Goal: Information Seeking & Learning: Learn about a topic

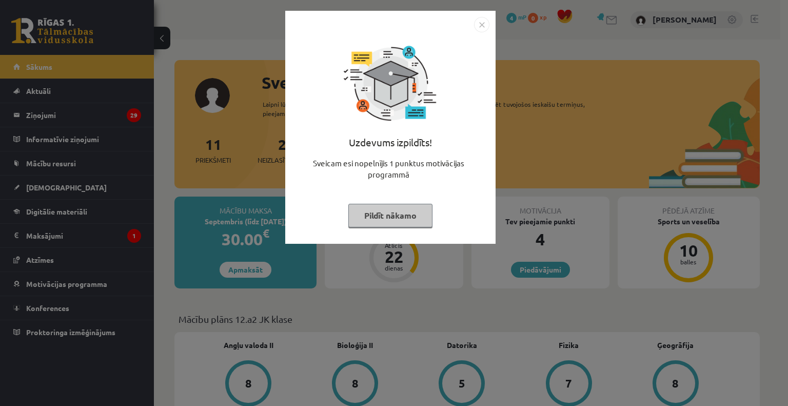
click at [380, 220] on button "Pildīt nākamo" at bounding box center [390, 216] width 84 height 24
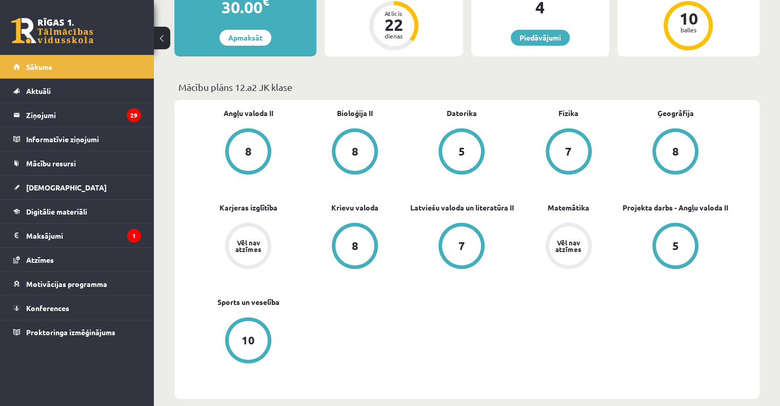
scroll to position [246, 0]
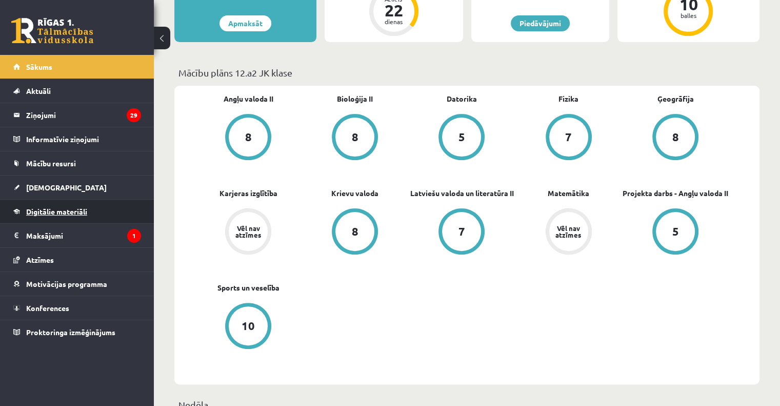
click at [68, 211] on span "Digitālie materiāli" at bounding box center [56, 211] width 61 height 9
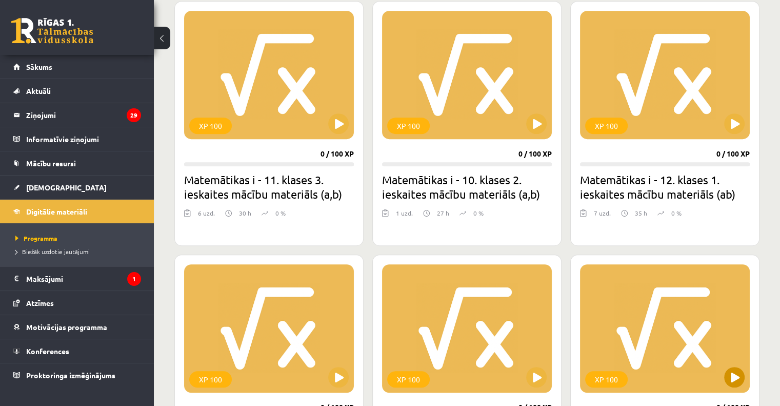
scroll to position [716, 0]
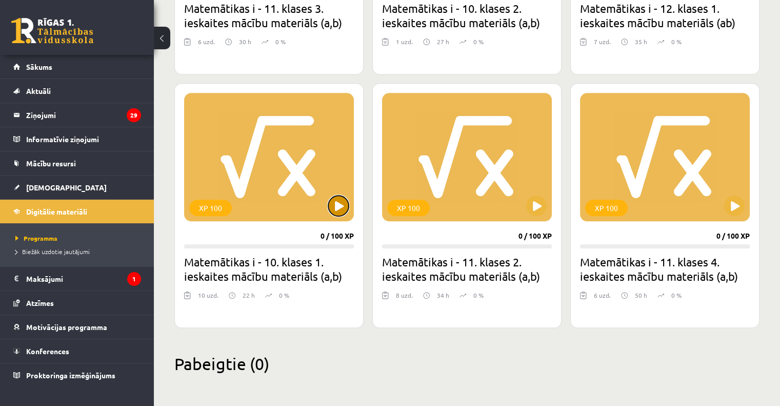
click at [340, 210] on button at bounding box center [338, 205] width 21 height 21
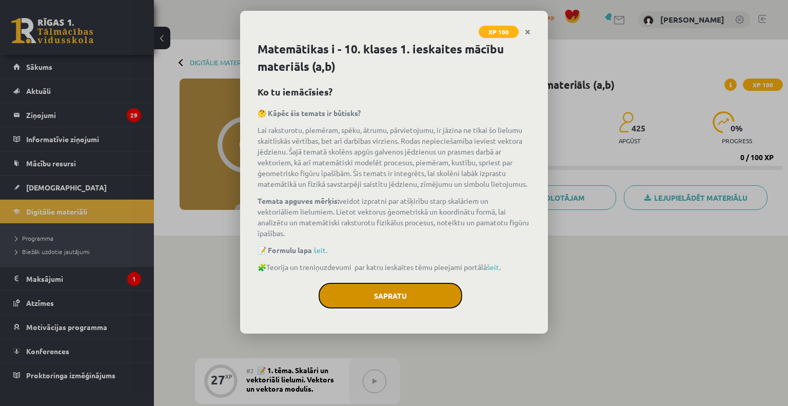
click at [377, 289] on button "Sapratu" at bounding box center [390, 296] width 144 height 26
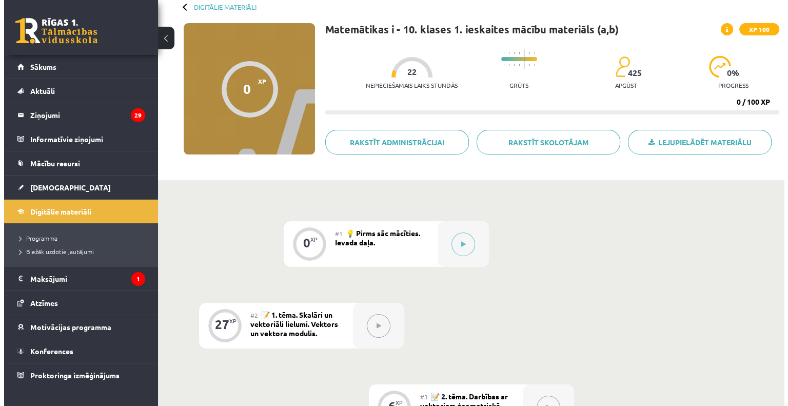
scroll to position [55, 0]
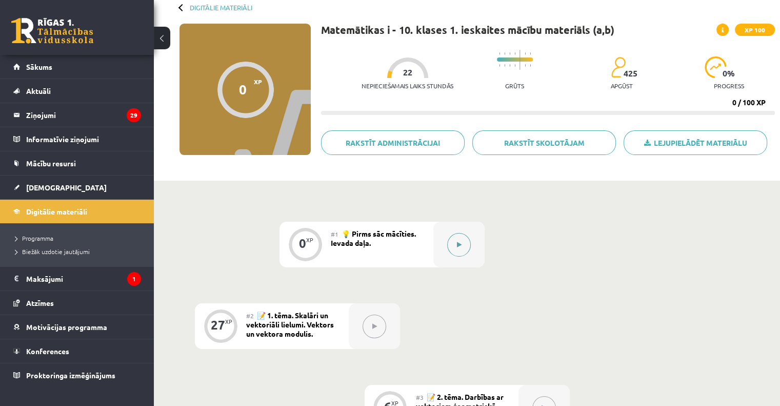
click at [461, 243] on icon at bounding box center [459, 245] width 5 height 6
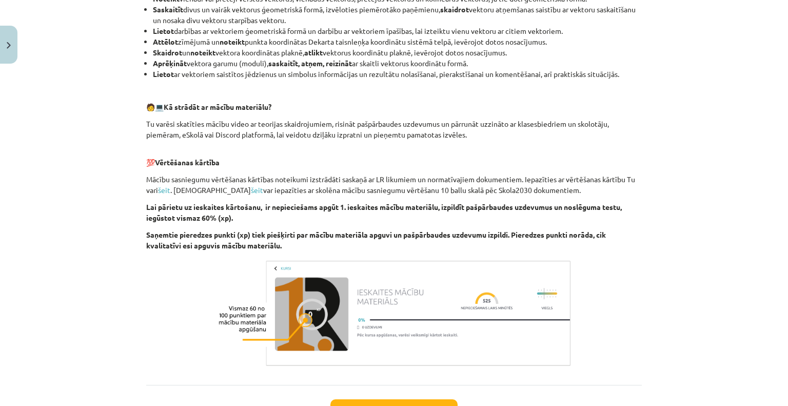
scroll to position [508, 0]
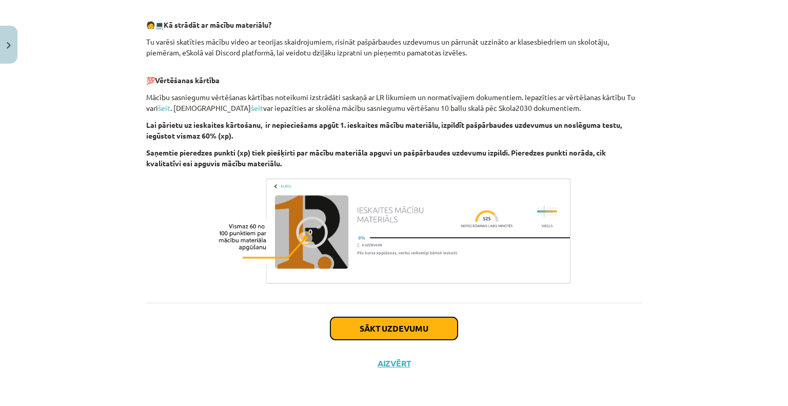
click at [431, 329] on button "Sākt uzdevumu" at bounding box center [393, 328] width 127 height 23
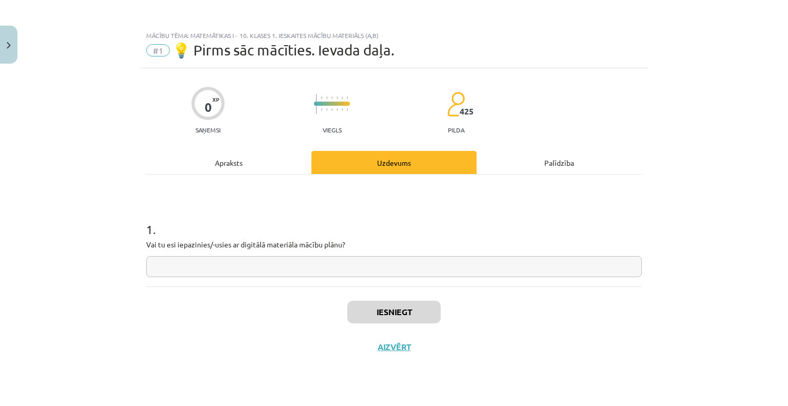
scroll to position [0, 0]
click at [406, 276] on input "text" at bounding box center [393, 266] width 495 height 21
type input "*"
click at [420, 305] on button "Iesniegt" at bounding box center [393, 312] width 93 height 23
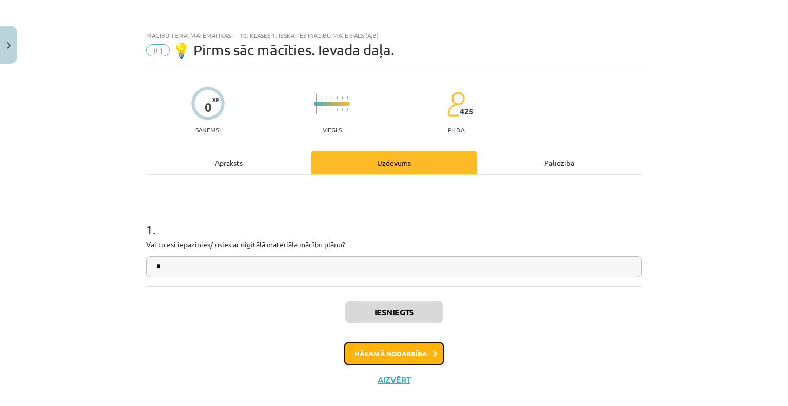
click at [427, 347] on button "Nākamā nodarbība" at bounding box center [394, 354] width 101 height 24
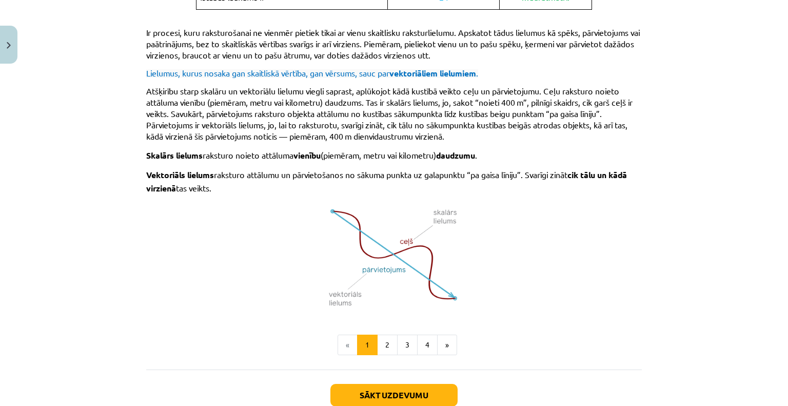
scroll to position [585, 0]
click at [384, 338] on button "2" at bounding box center [387, 344] width 21 height 21
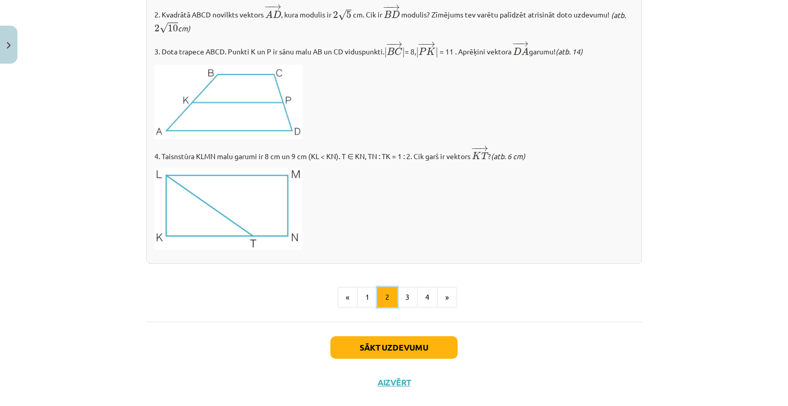
scroll to position [1173, 0]
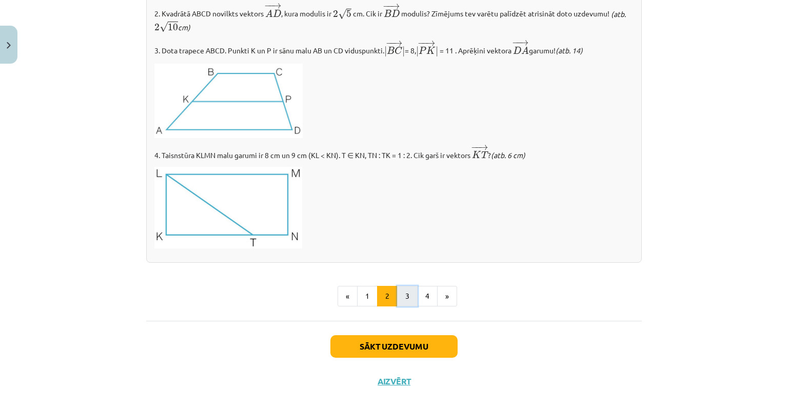
click at [405, 295] on button "3" at bounding box center [407, 296] width 21 height 21
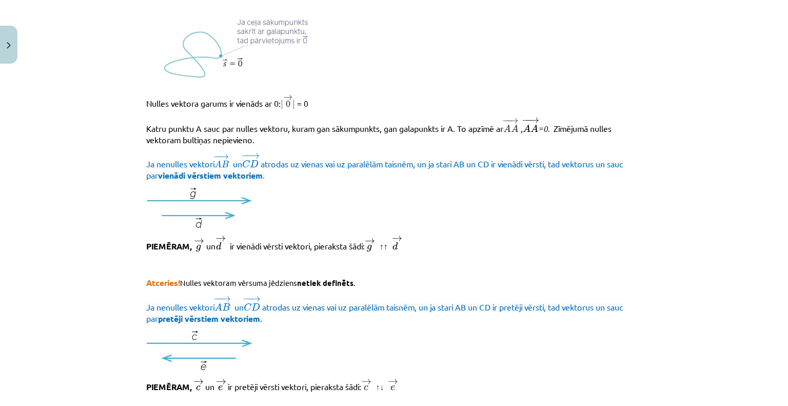
scroll to position [191, 0]
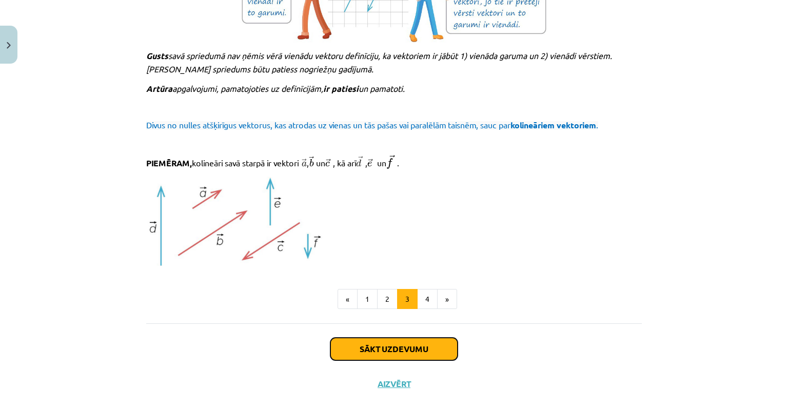
click at [418, 346] on button "Sākt uzdevumu" at bounding box center [393, 348] width 127 height 23
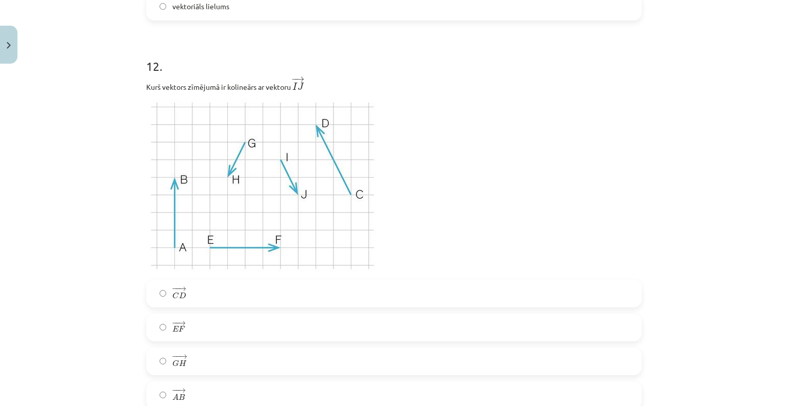
scroll to position [3400, 0]
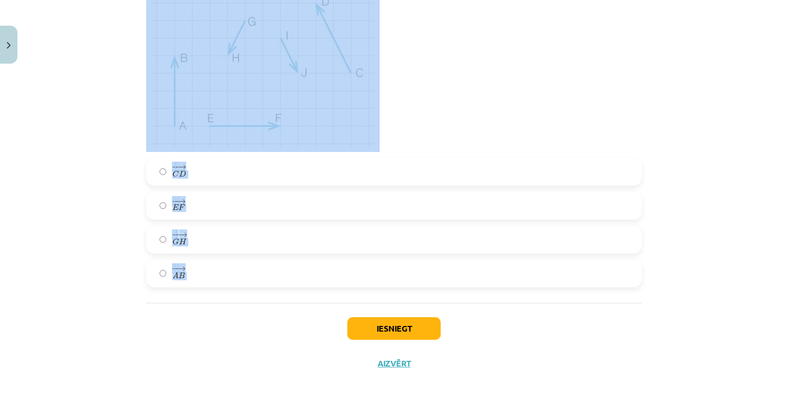
drag, startPoint x: 134, startPoint y: 166, endPoint x: 334, endPoint y: 312, distance: 247.7
click at [334, 312] on div "Mācību tēma: Matemātikas i - 10. klases 1. ieskaites mācību materiāls (a,b) #2 …" at bounding box center [394, 203] width 788 height 406
copy form "1 . Kvadrāta diagonāles AC un BD krustojas punktā T. Vektora ﻿BD﻿ garums ir 8,4…"
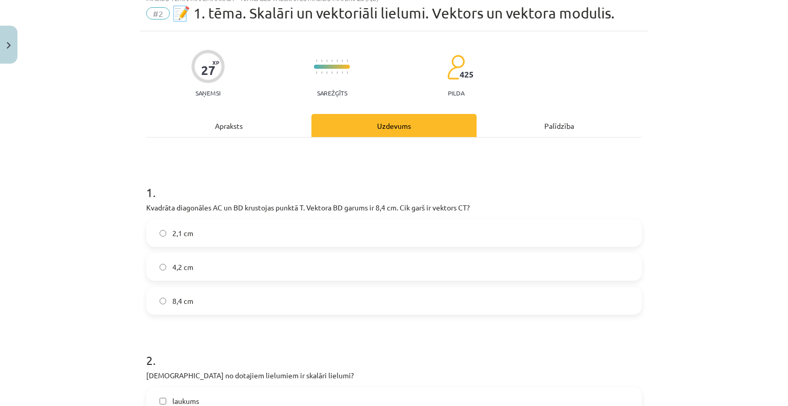
scroll to position [0, 0]
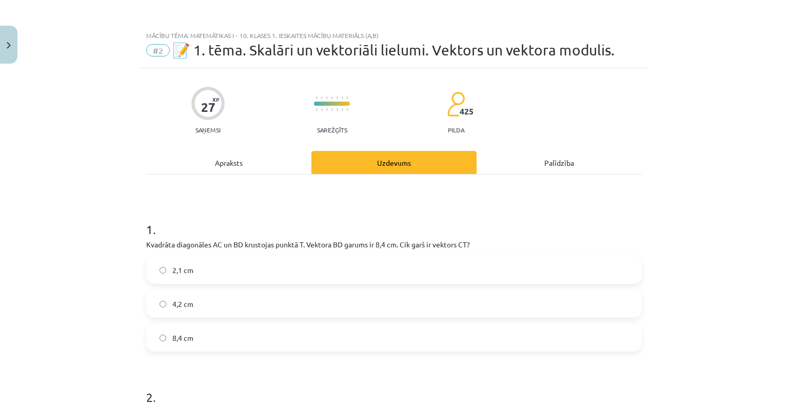
click at [268, 308] on label "4,2 cm" at bounding box center [393, 304] width 493 height 26
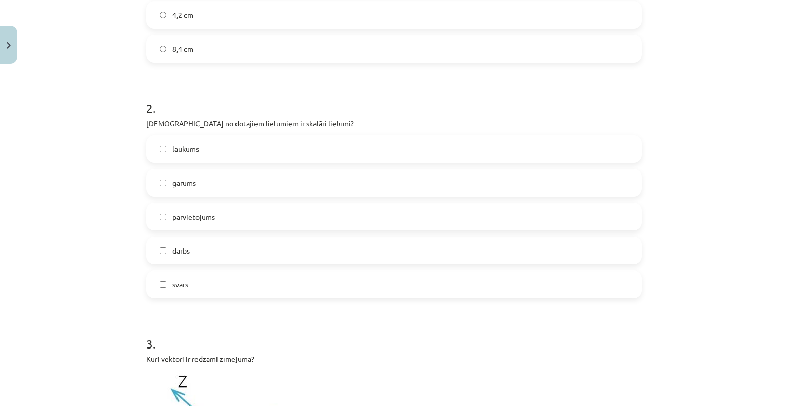
scroll to position [289, 0]
click at [172, 150] on span "laukums" at bounding box center [185, 148] width 27 height 11
click at [168, 186] on label "garums" at bounding box center [393, 182] width 493 height 26
click at [181, 244] on label "darbs" at bounding box center [393, 250] width 493 height 26
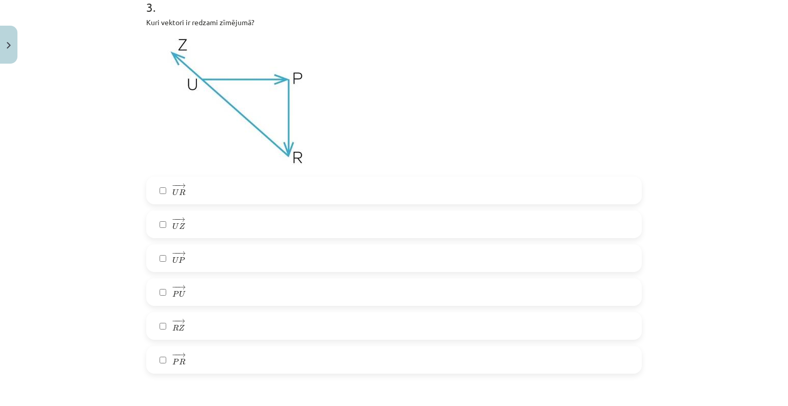
scroll to position [626, 0]
click at [207, 253] on label "− − → U P U P →" at bounding box center [393, 258] width 493 height 26
click at [208, 332] on label "− − → R Z R Z →" at bounding box center [393, 325] width 493 height 26
click at [216, 361] on label "− − → P R P R →" at bounding box center [393, 359] width 493 height 26
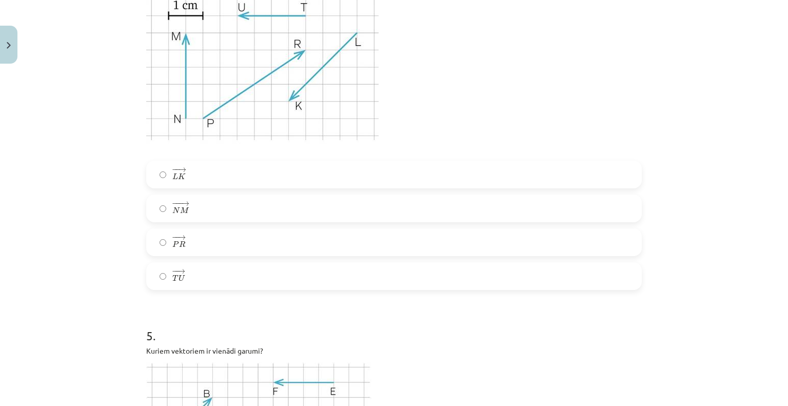
scroll to position [1091, 0]
click at [167, 286] on label "− − → T U T U →" at bounding box center [393, 276] width 493 height 26
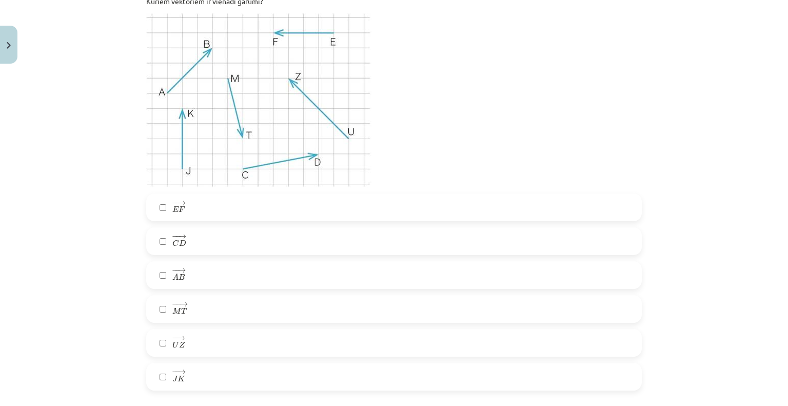
scroll to position [1440, 0]
click at [234, 210] on label "− − → E F E F →" at bounding box center [393, 207] width 493 height 26
click at [210, 305] on label "− − → M T M T →" at bounding box center [393, 309] width 493 height 26
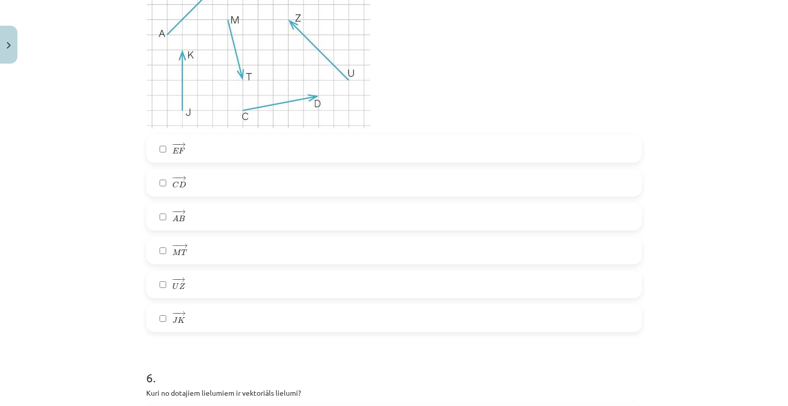
scroll to position [1512, 0]
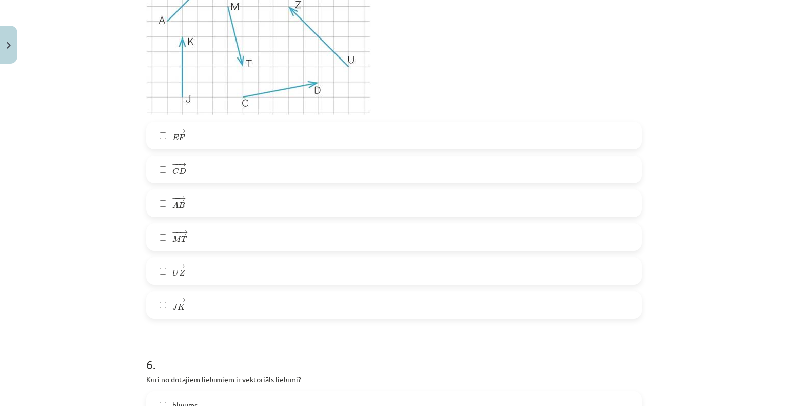
click at [172, 309] on span "− − → J K J K →" at bounding box center [178, 303] width 13 height 13
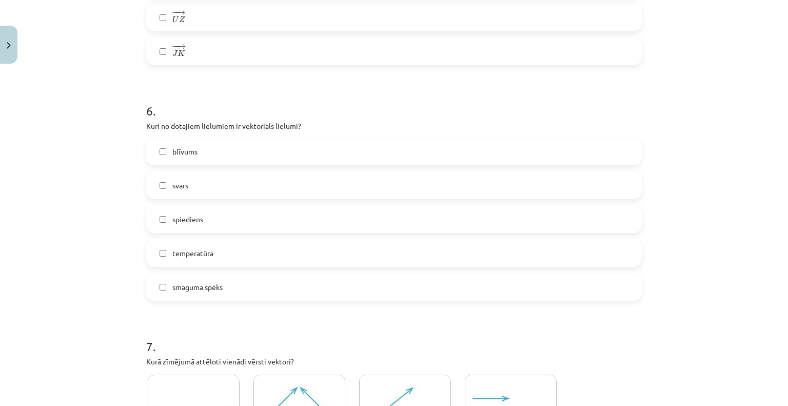
scroll to position [1766, 0]
click at [219, 276] on label "smaguma spēks" at bounding box center [393, 286] width 493 height 26
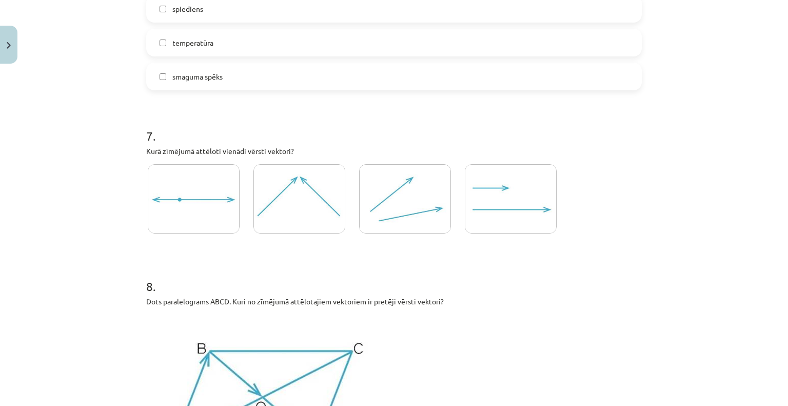
scroll to position [1977, 0]
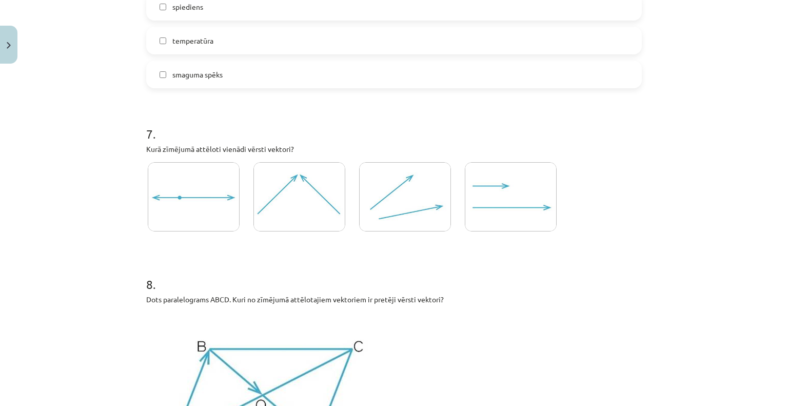
click at [492, 194] on img at bounding box center [511, 196] width 92 height 69
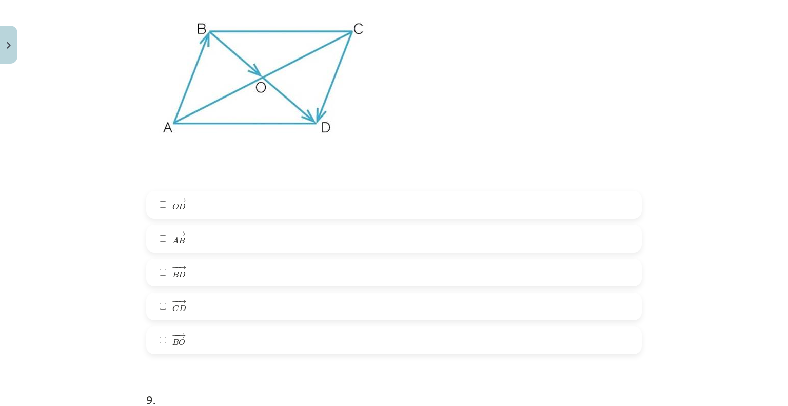
scroll to position [2295, 0]
click at [242, 305] on label "− − → C D C D →" at bounding box center [393, 306] width 493 height 26
click at [228, 237] on label "− − → A B A B →" at bounding box center [393, 238] width 493 height 26
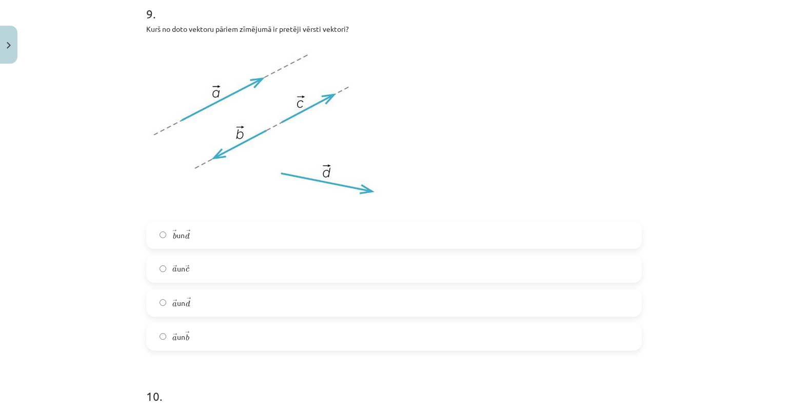
scroll to position [2679, 0]
click at [212, 332] on label "→ a a → un → b b →" at bounding box center [393, 338] width 493 height 26
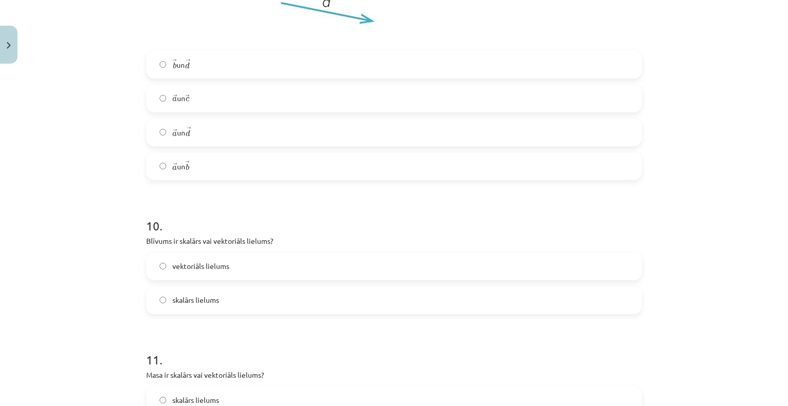
scroll to position [2851, 0]
click at [197, 295] on span "skalārs lielums" at bounding box center [195, 299] width 47 height 11
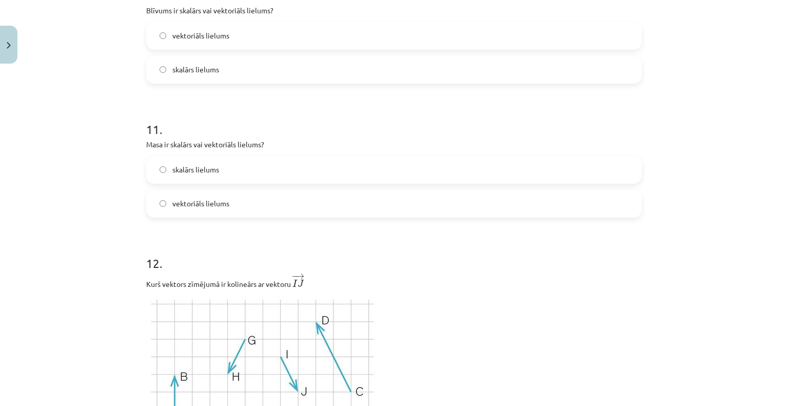
scroll to position [3082, 0]
click at [172, 172] on span "skalārs lielums" at bounding box center [195, 168] width 47 height 11
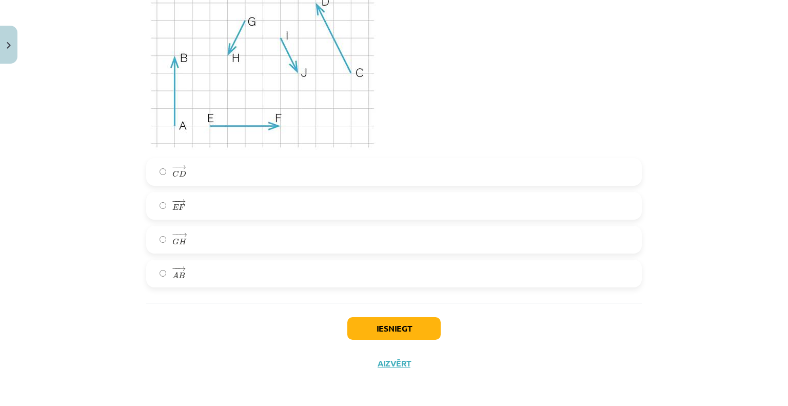
scroll to position [3399, 0]
click at [213, 241] on label "− − → G H G H →" at bounding box center [393, 240] width 493 height 26
click at [412, 334] on button "Iesniegt" at bounding box center [393, 328] width 93 height 23
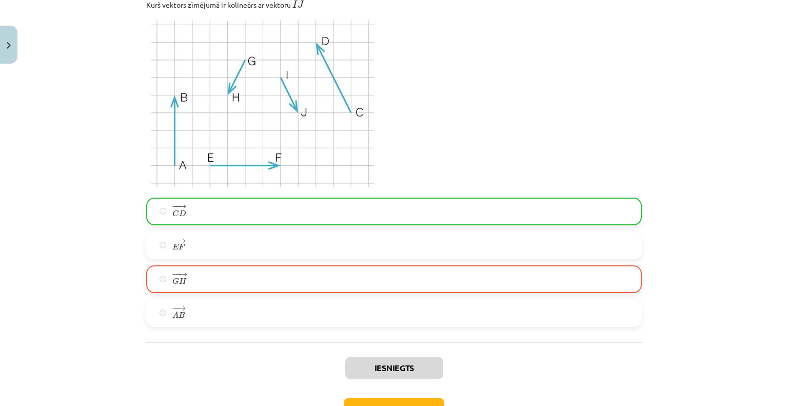
scroll to position [3432, 0]
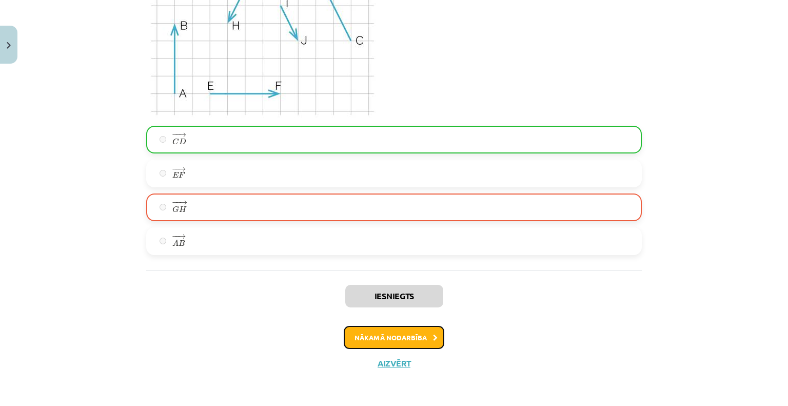
click at [416, 337] on button "Nākamā nodarbība" at bounding box center [394, 338] width 101 height 24
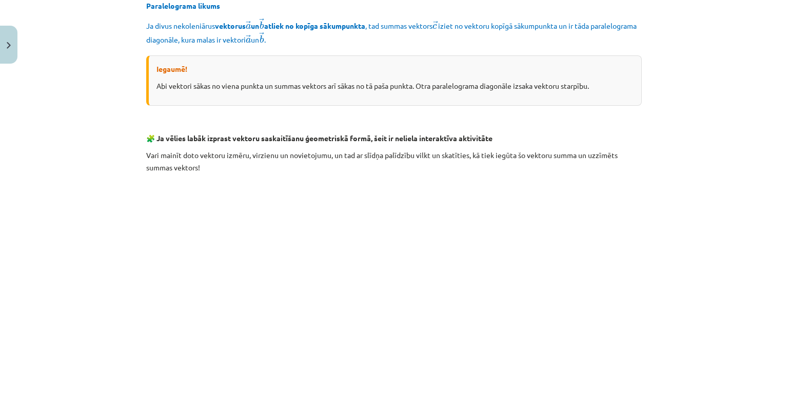
scroll to position [1006, 0]
